Goal: Task Accomplishment & Management: Complete application form

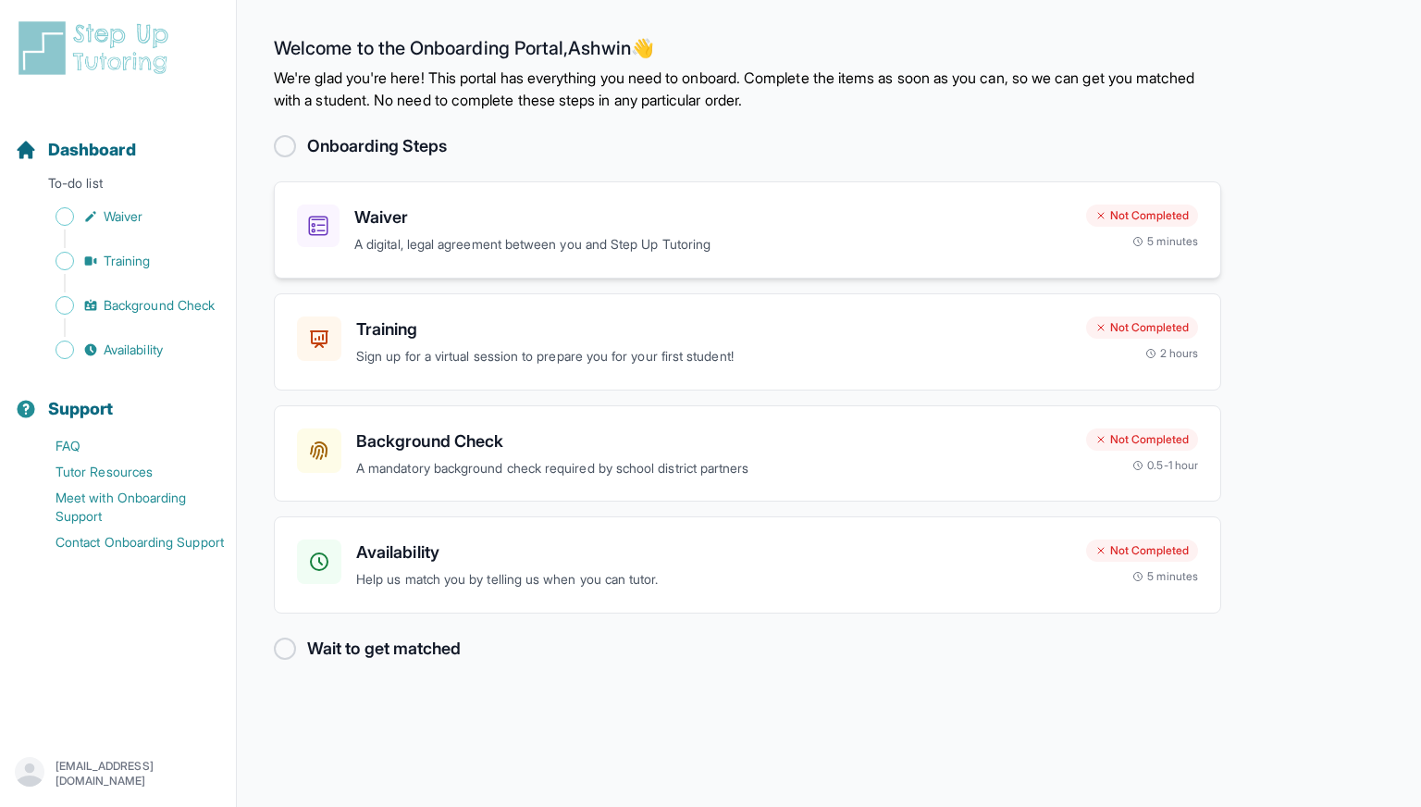
click at [857, 230] on div "Waiver A digital, legal agreement between you and Step Up Tutoring" at bounding box center [712, 229] width 717 height 51
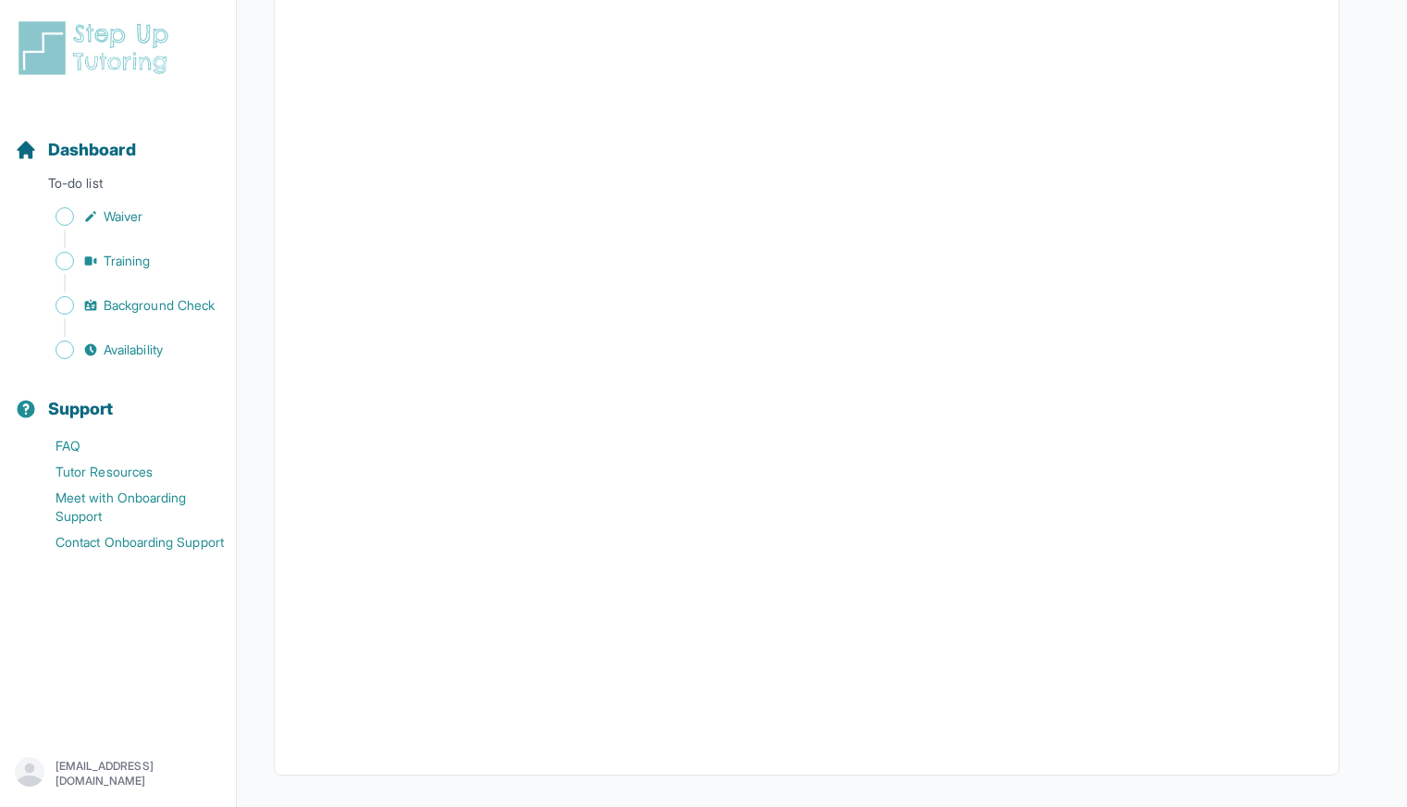
scroll to position [3175, 0]
click at [120, 224] on span "Waiver" at bounding box center [123, 216] width 39 height 19
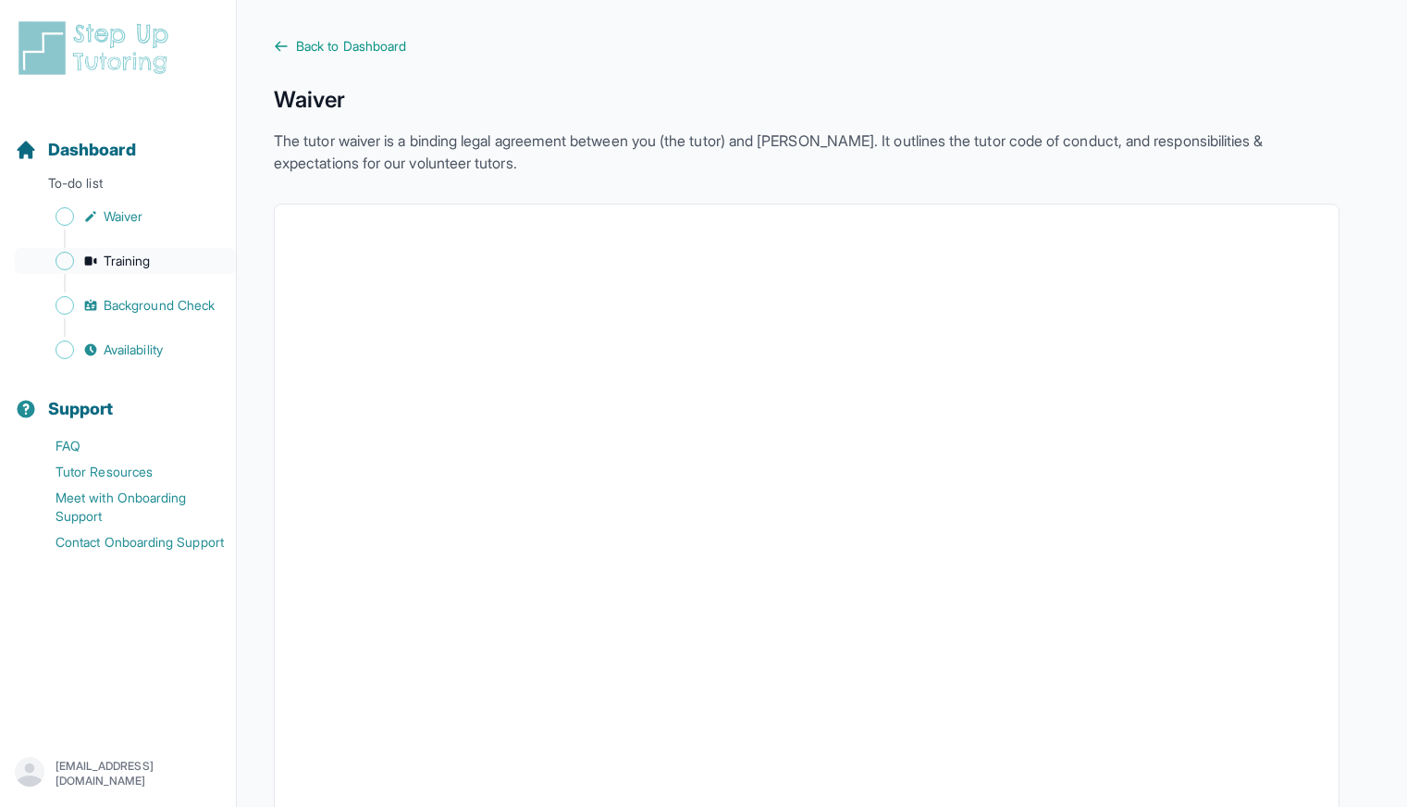
click at [148, 255] on span "Training" at bounding box center [127, 261] width 47 height 19
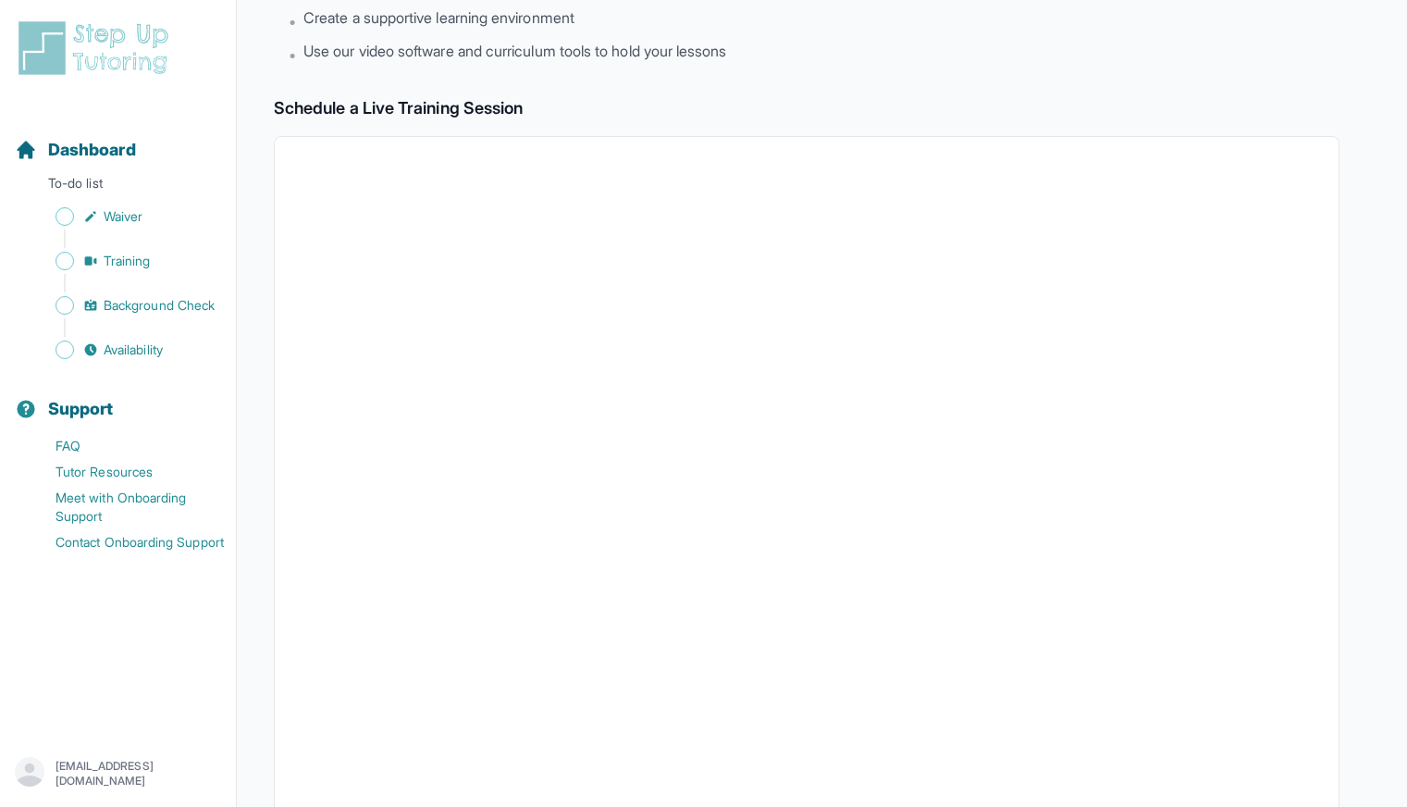
scroll to position [496, 0]
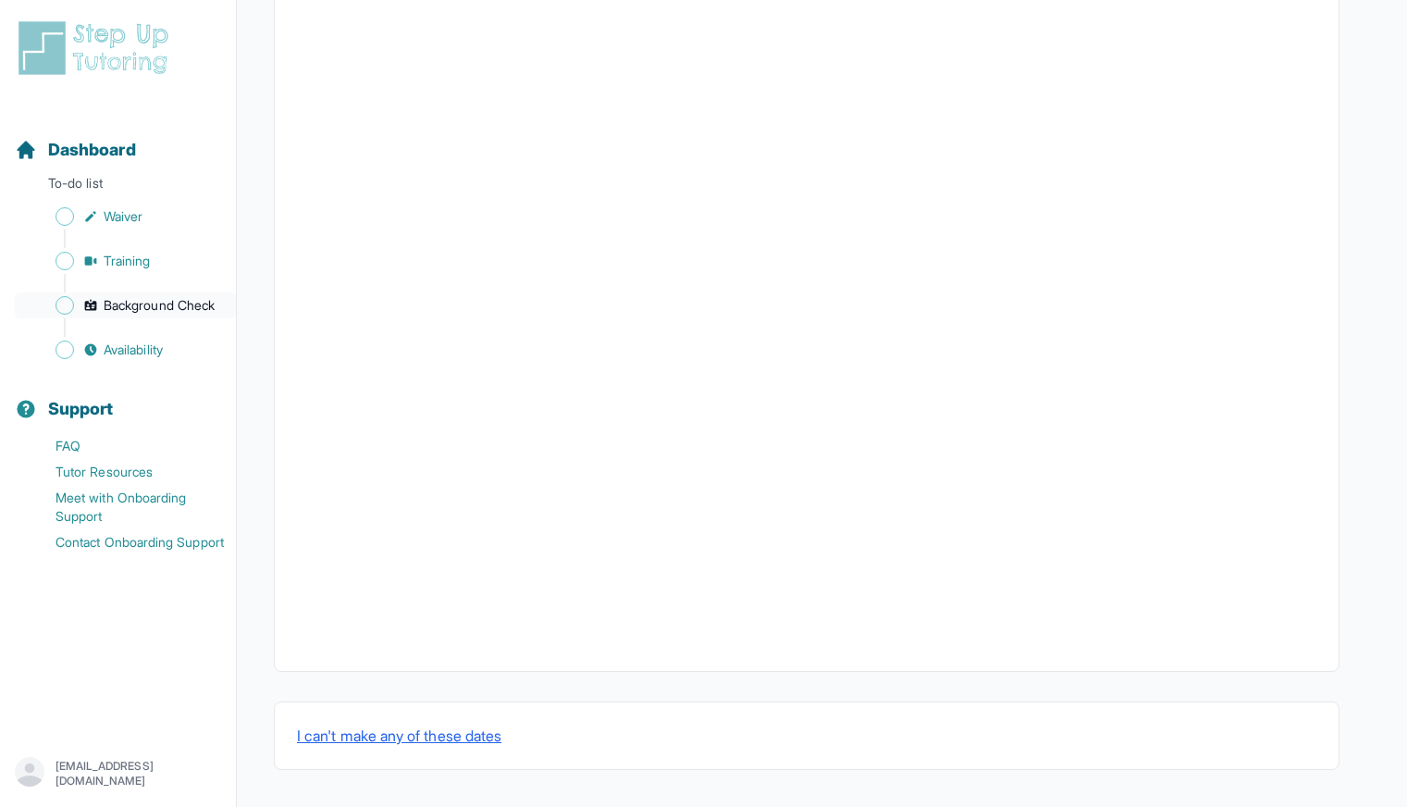
click at [181, 307] on span "Background Check" at bounding box center [159, 305] width 111 height 19
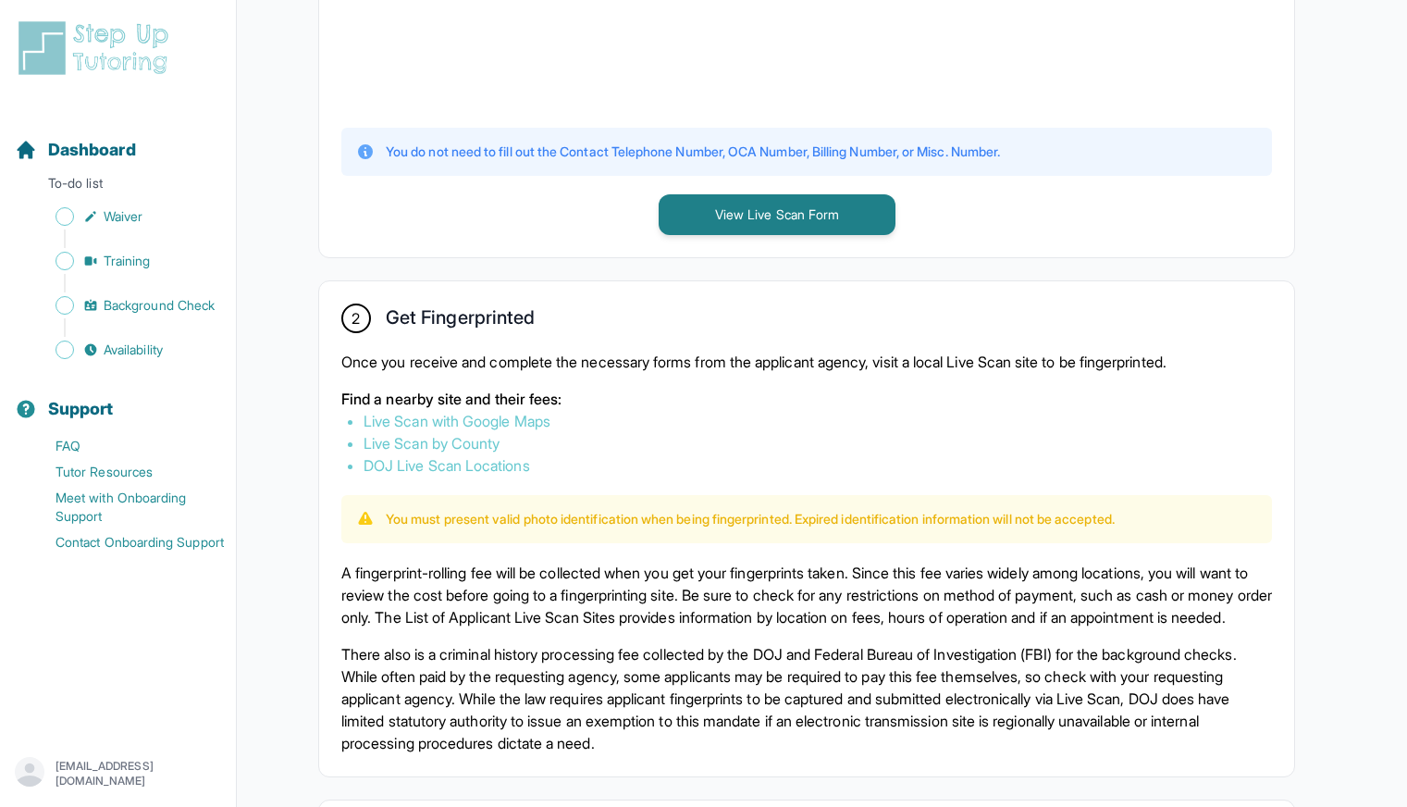
scroll to position [762, 0]
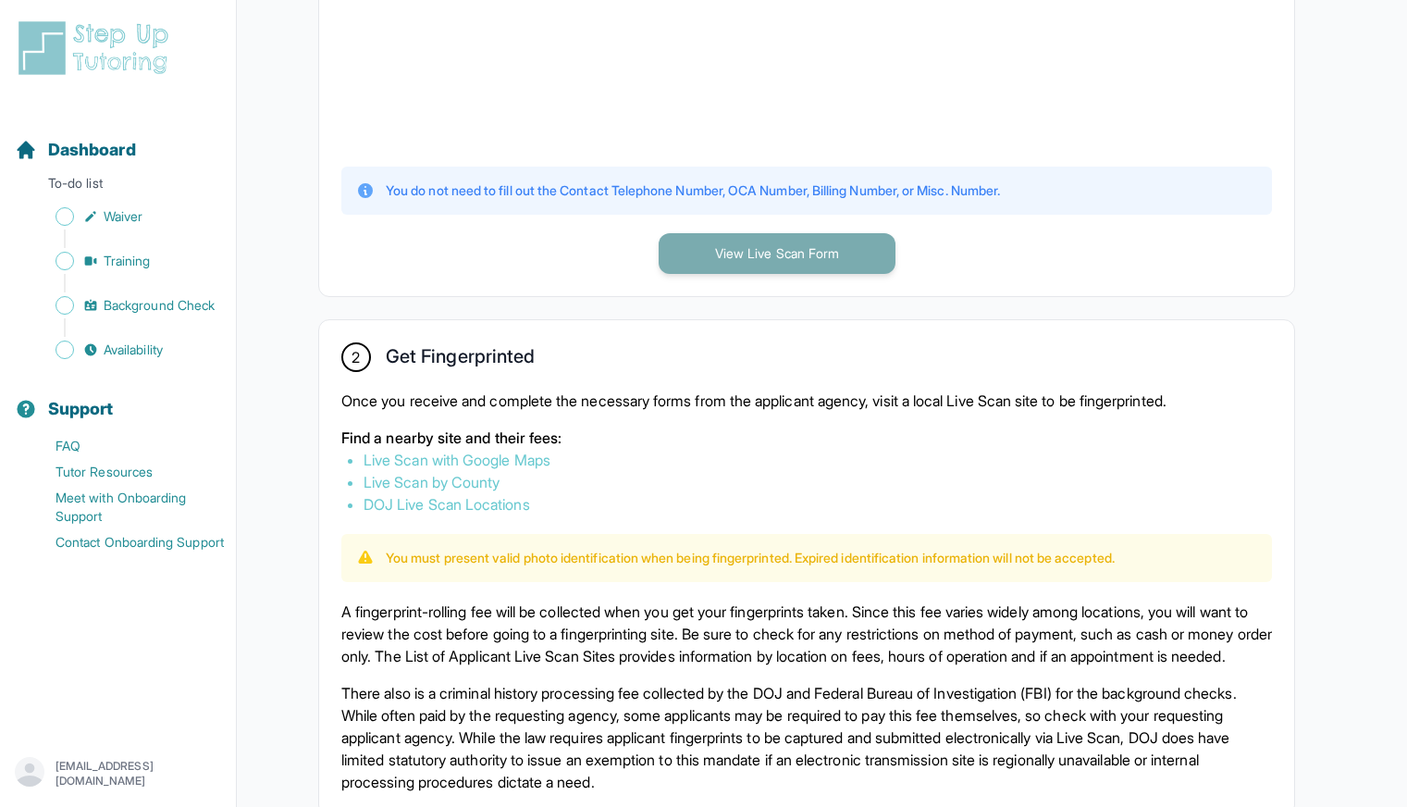
click at [781, 254] on button "View Live Scan Form" at bounding box center [777, 253] width 237 height 41
